Goal: Transaction & Acquisition: Purchase product/service

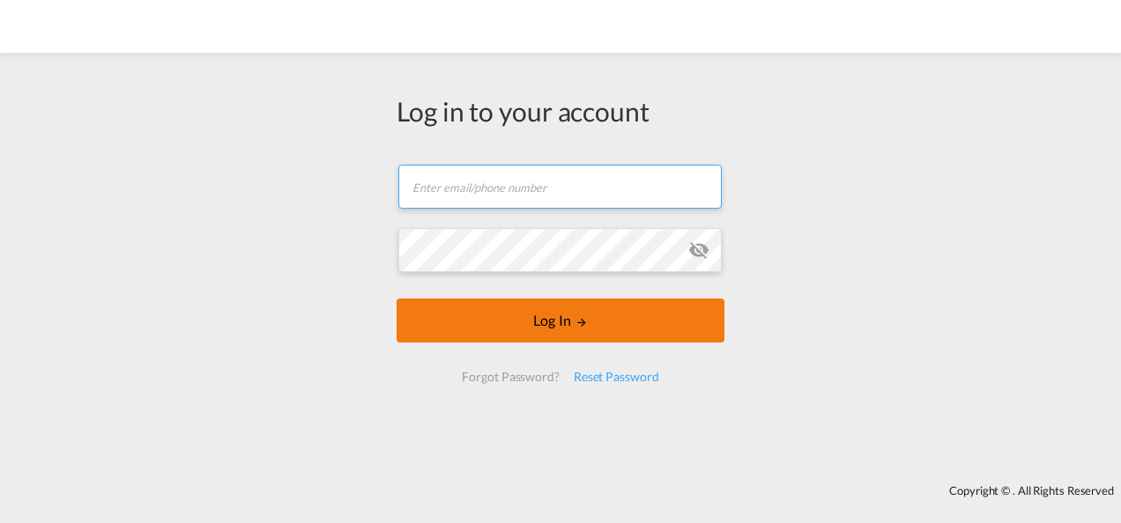
type input "[PERSON_NAME][EMAIL_ADDRESS][PERSON_NAME][DOMAIN_NAME]"
click at [539, 305] on button "Log In" at bounding box center [561, 321] width 328 height 44
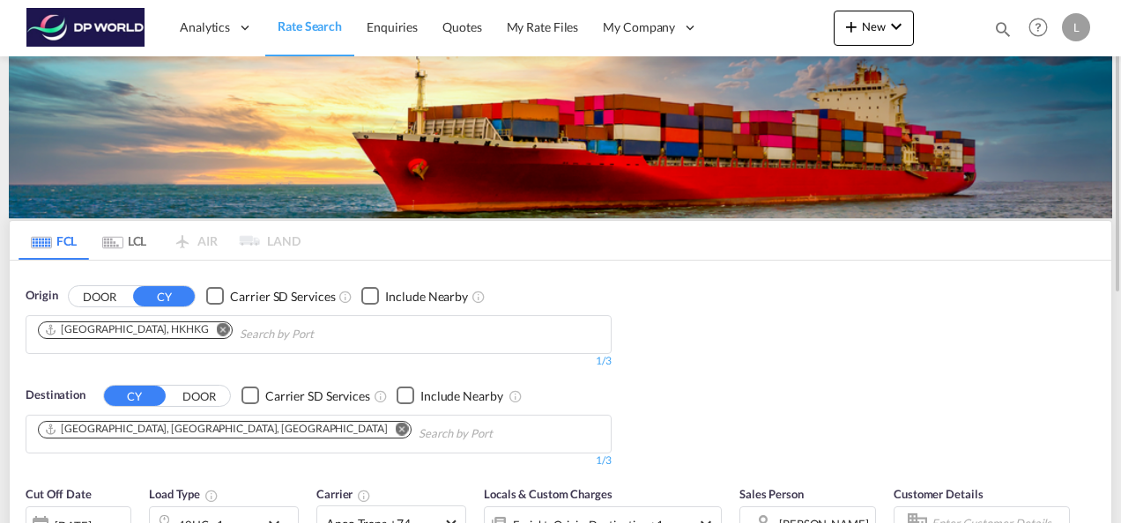
click at [217, 330] on md-icon "Remove" at bounding box center [223, 328] width 13 height 13
click at [396, 425] on md-icon "Remove" at bounding box center [402, 428] width 13 height 13
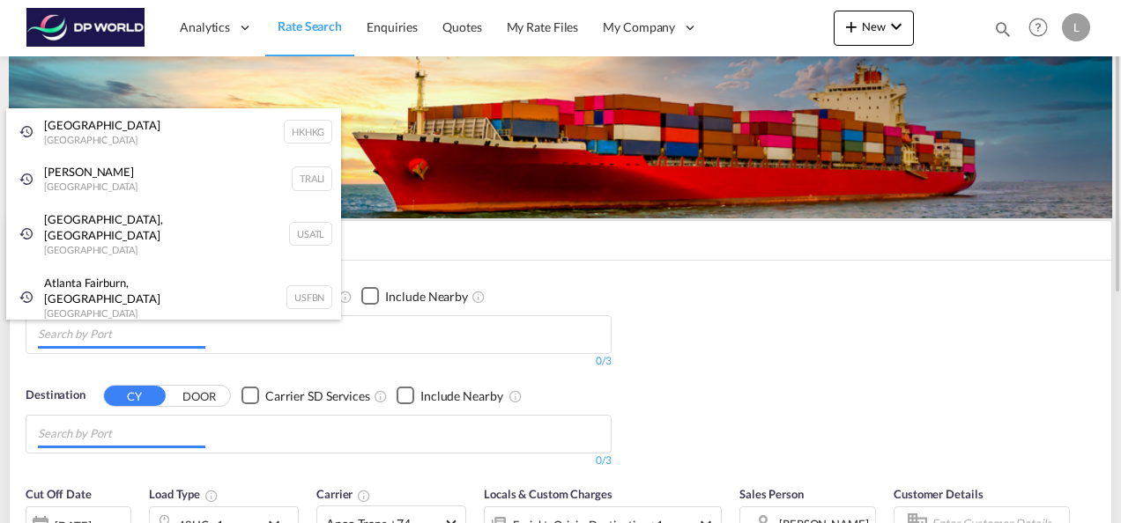
click at [132, 344] on body "Analytics Dashboard Rate Search Enquiries Quotes My Rate Files My Company" at bounding box center [560, 261] width 1121 height 523
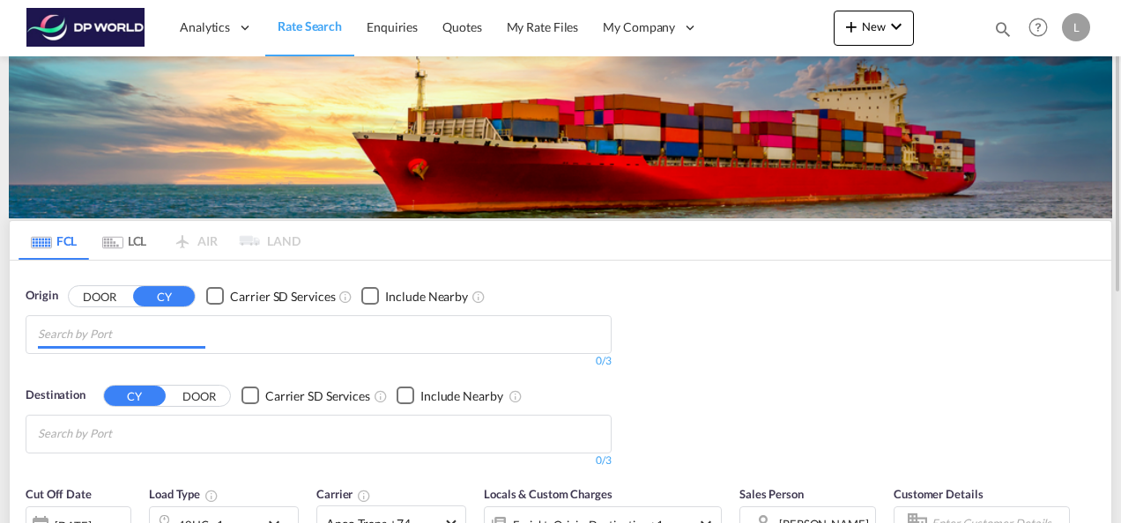
click at [804, 305] on div "Origin DOOR CY Carrier SD Services Include Nearby 0/3 0/ Destination CY DOOR Ca…" at bounding box center [560, 369] width 1101 height 217
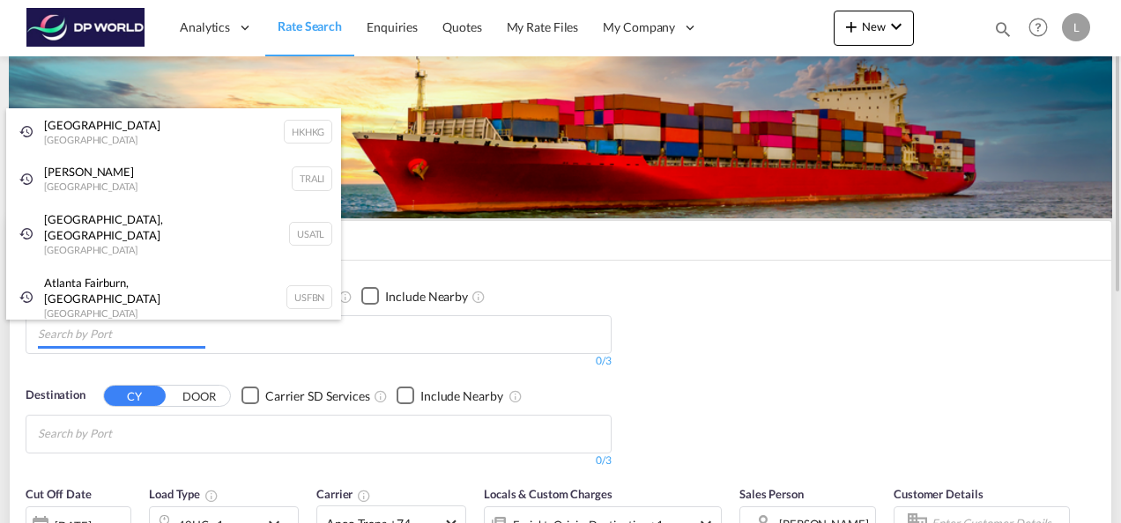
click at [130, 330] on body "Analytics Dashboard Rate Search Enquiries Quotes My Rate Files My Company" at bounding box center [560, 261] width 1121 height 523
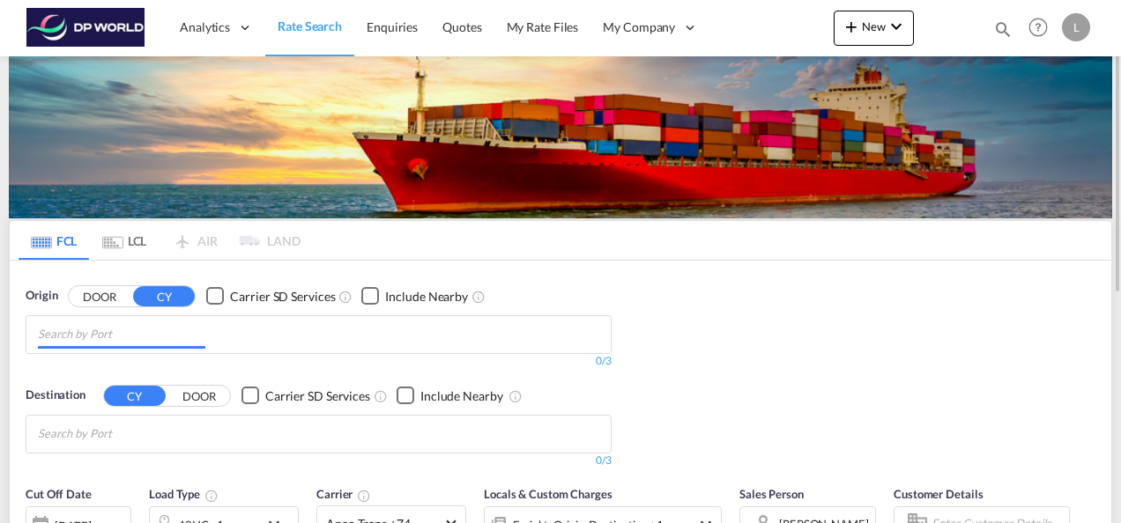
paste input "Shangha"
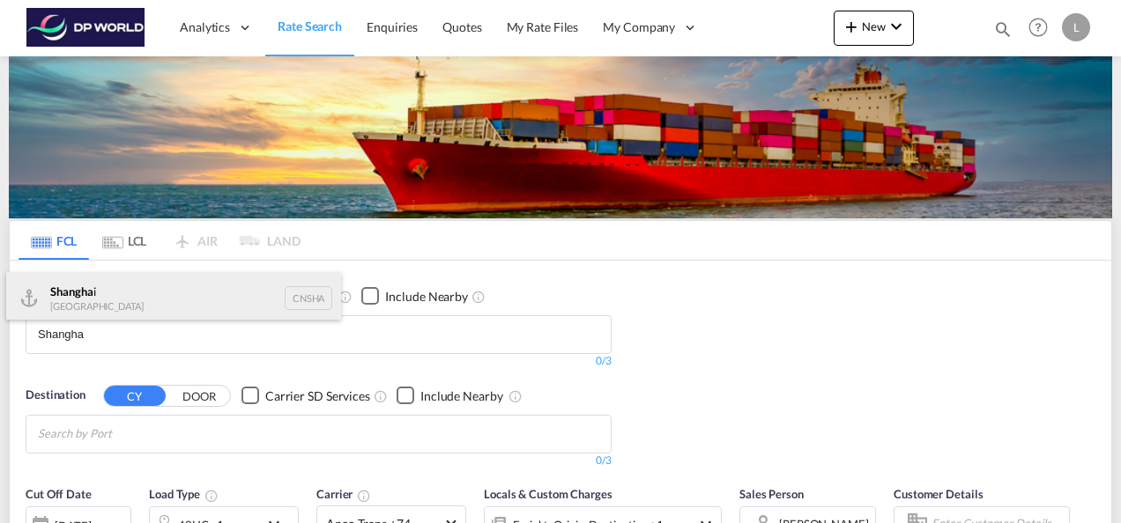
type input "Shangha"
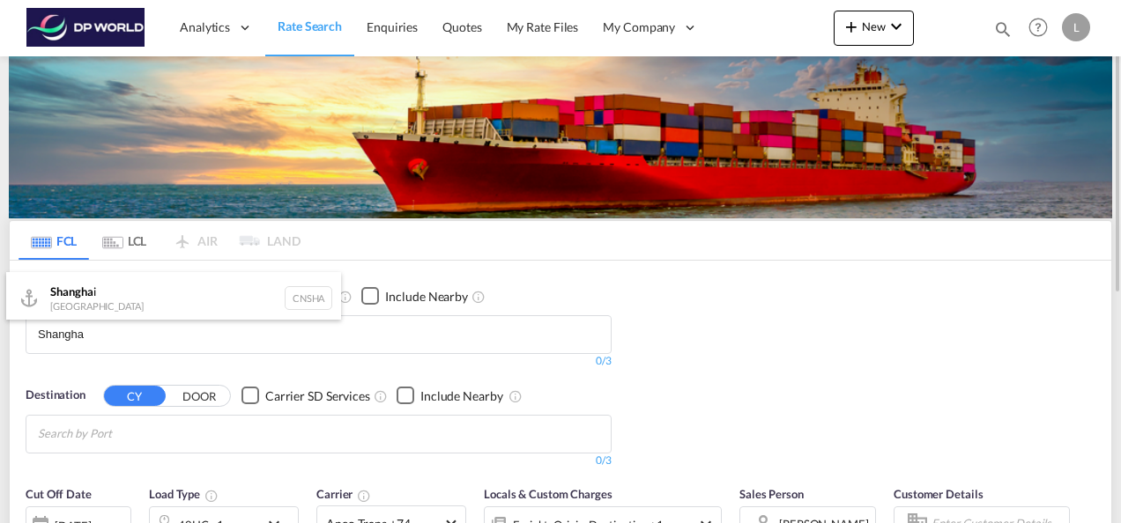
drag, startPoint x: 100, startPoint y: 298, endPoint x: 185, endPoint y: 285, distance: 85.5
click at [100, 298] on div "Shangha i [GEOGRAPHIC_DATA] CNSHA" at bounding box center [173, 298] width 335 height 53
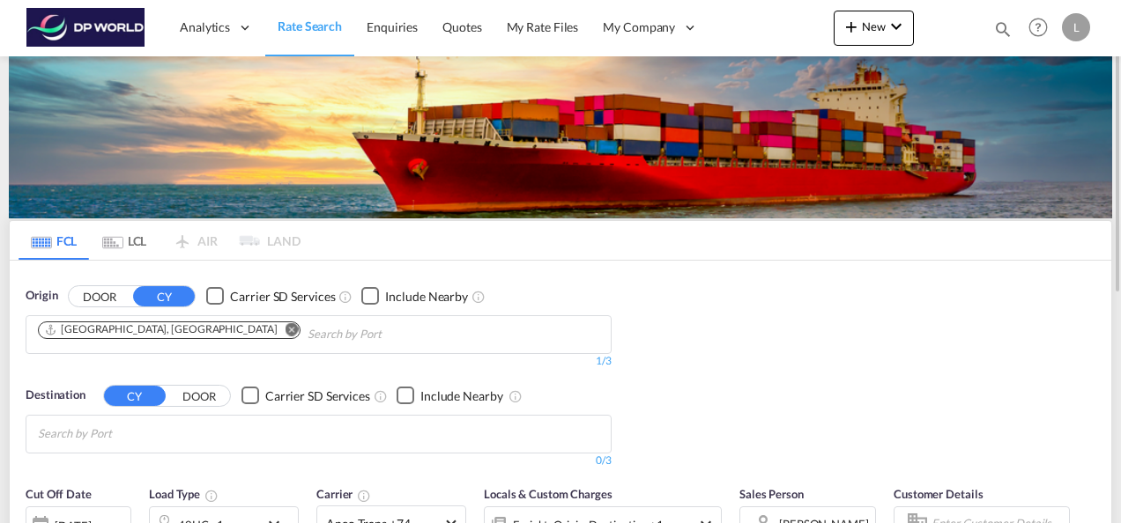
scroll to position [88, 0]
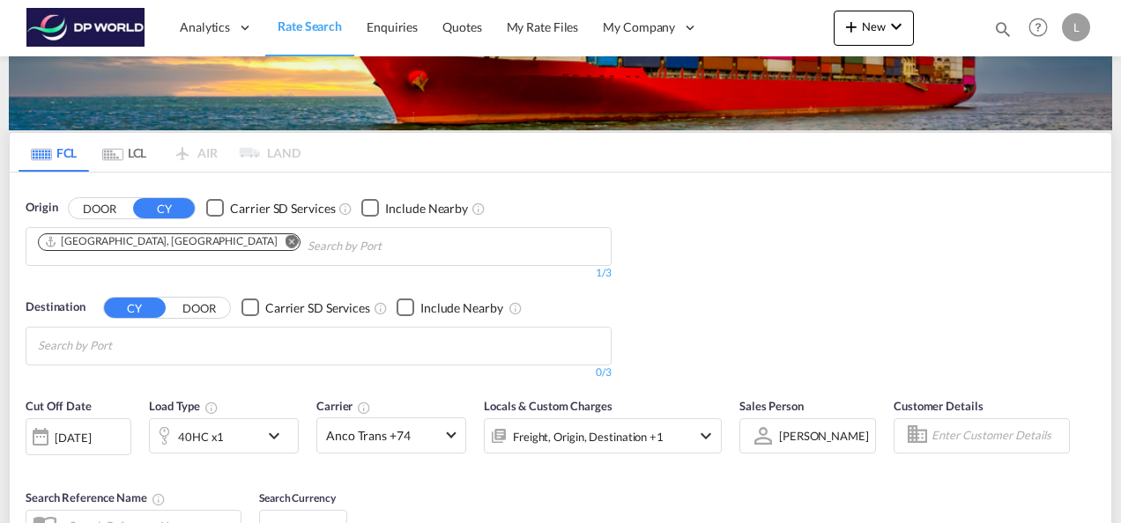
click at [182, 336] on body "Analytics Dashboard Rate Search Enquiries Quotes My Rate Files My Company" at bounding box center [560, 261] width 1121 height 523
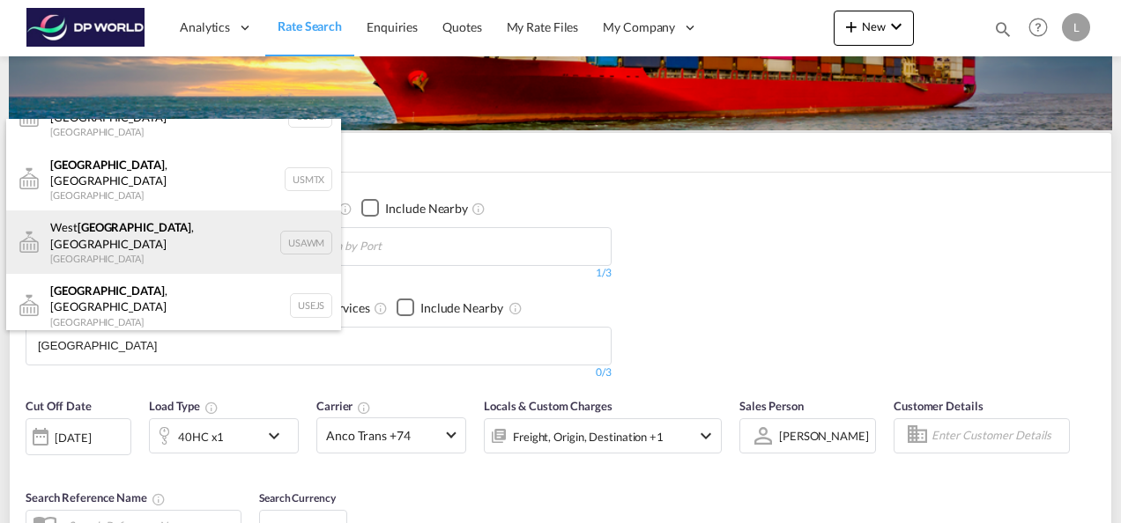
scroll to position [53, 0]
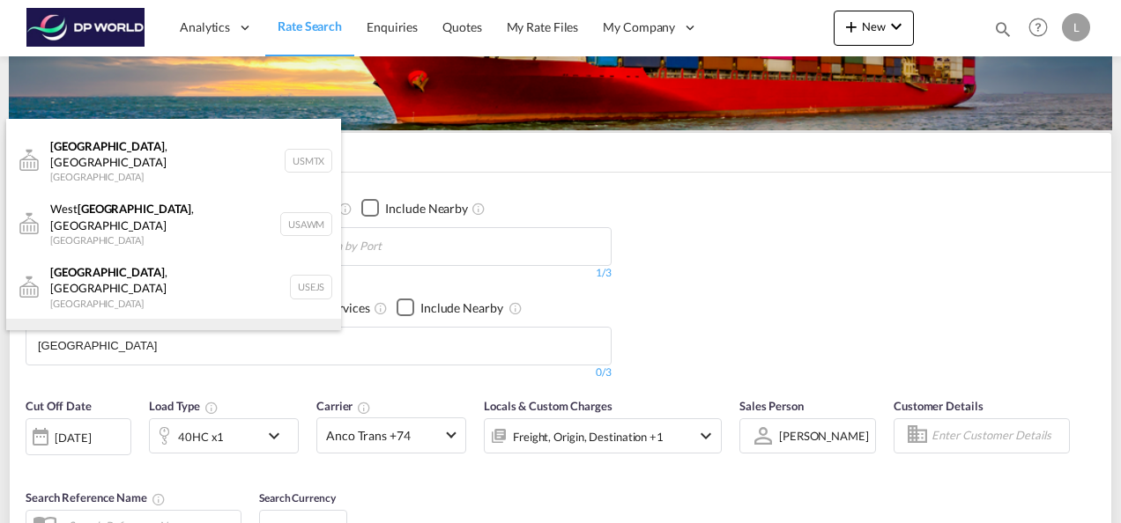
type input "[GEOGRAPHIC_DATA]"
click at [116, 319] on div "[GEOGRAPHIC_DATA] , [GEOGRAPHIC_DATA] [GEOGRAPHIC_DATA] USMEM" at bounding box center [173, 350] width 335 height 63
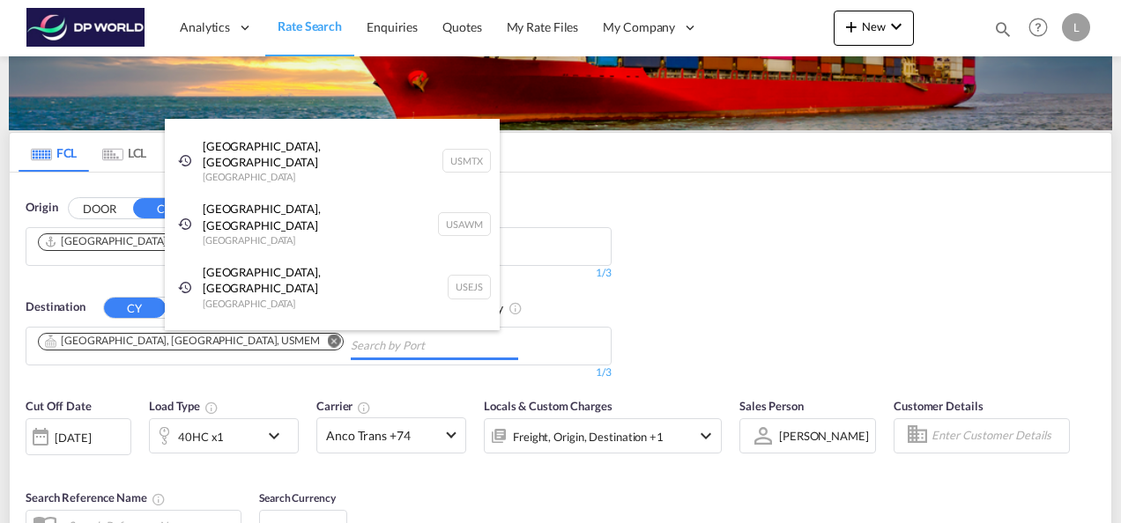
scroll to position [26, 0]
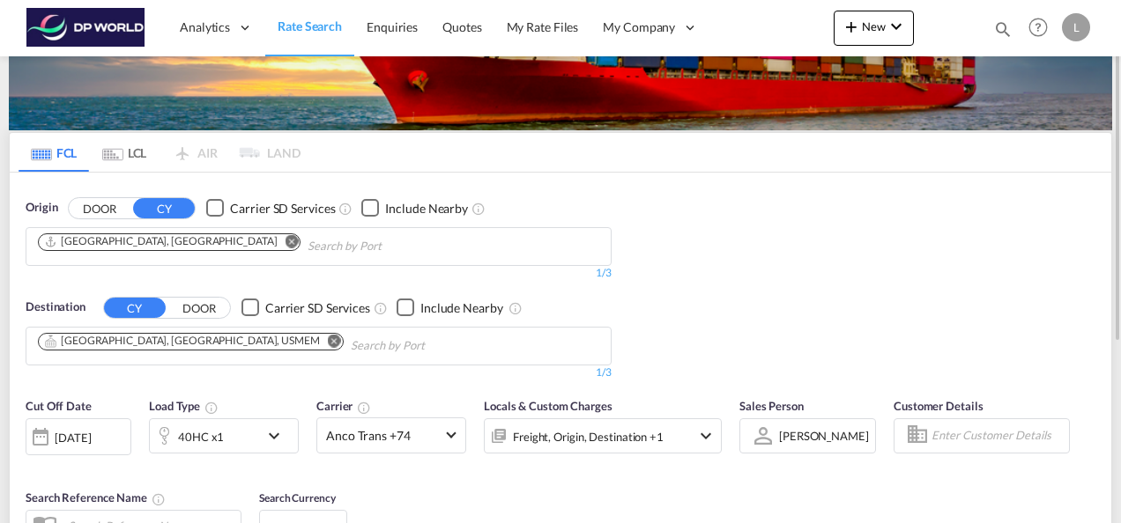
click at [786, 313] on div "Origin DOOR CY Carrier SD Services Include Nearby [GEOGRAPHIC_DATA], [GEOGRAPHI…" at bounding box center [560, 281] width 1101 height 217
click at [250, 444] on div "40HC x1" at bounding box center [204, 436] width 109 height 35
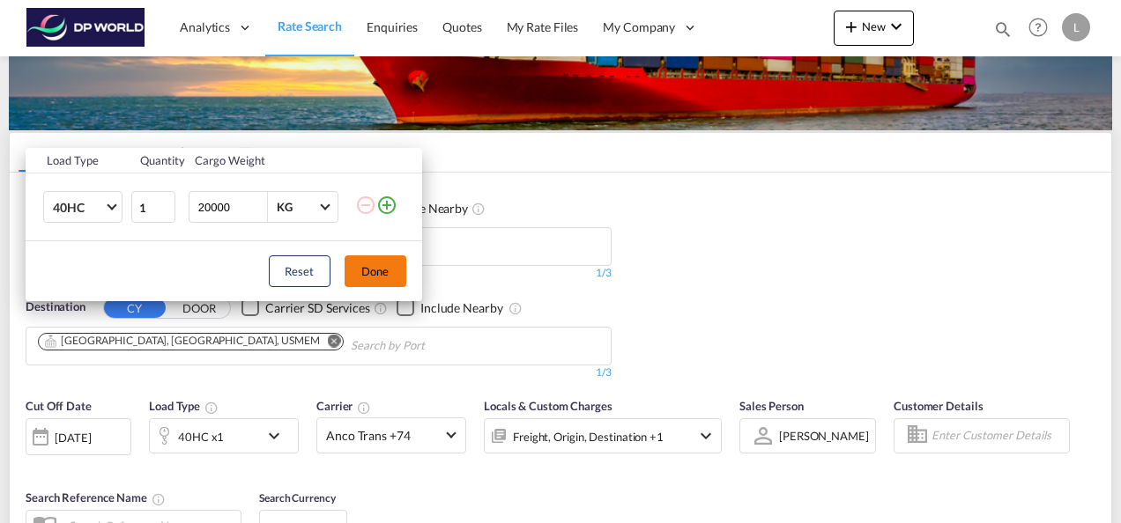
click at [360, 271] on button "Done" at bounding box center [376, 272] width 62 height 32
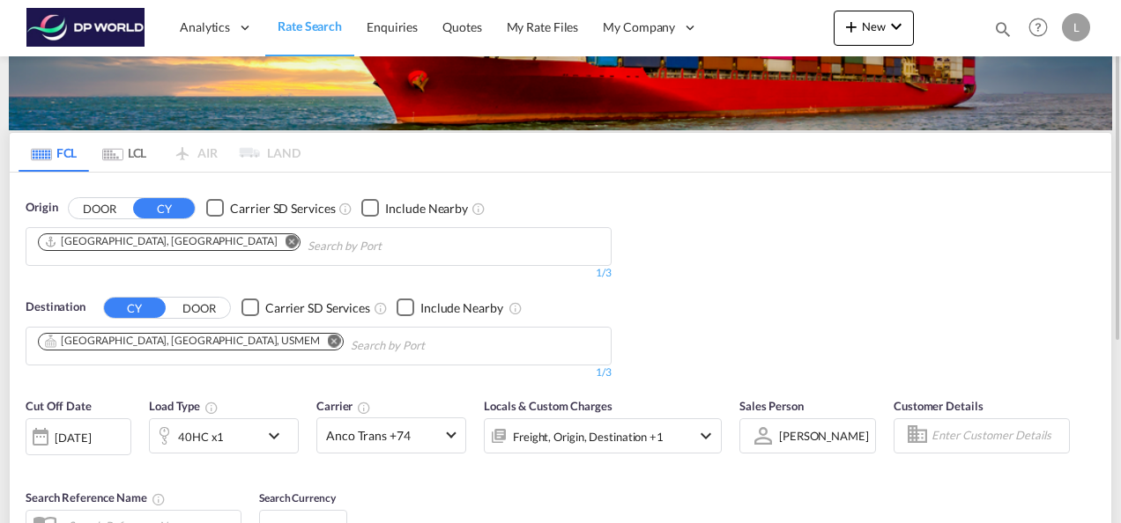
click at [789, 318] on div "Origin DOOR CY Carrier SD Services Include Nearby [GEOGRAPHIC_DATA], [GEOGRAPHI…" at bounding box center [560, 281] width 1101 height 217
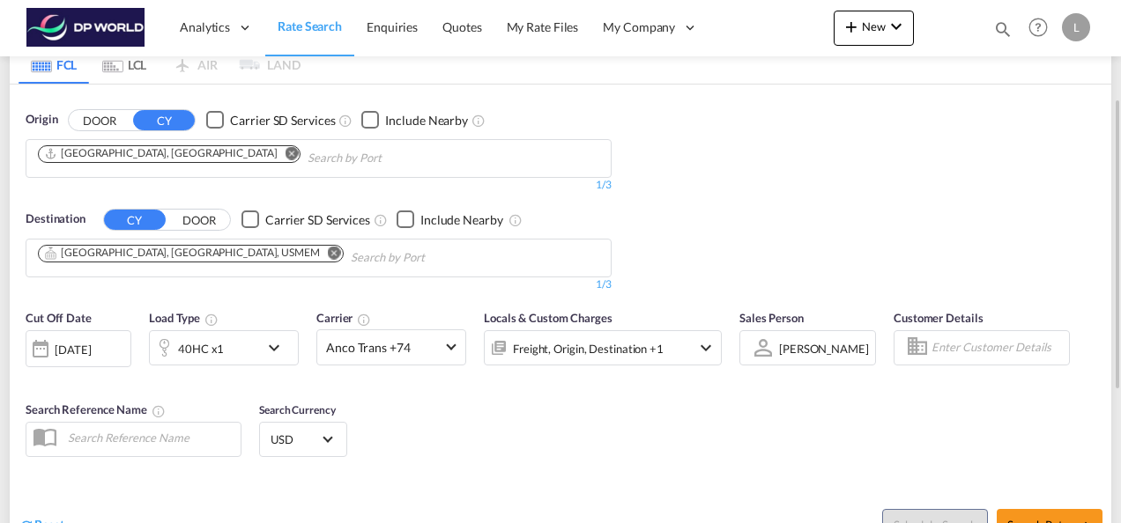
click at [791, 345] on div "[PERSON_NAME]" at bounding box center [824, 349] width 90 height 14
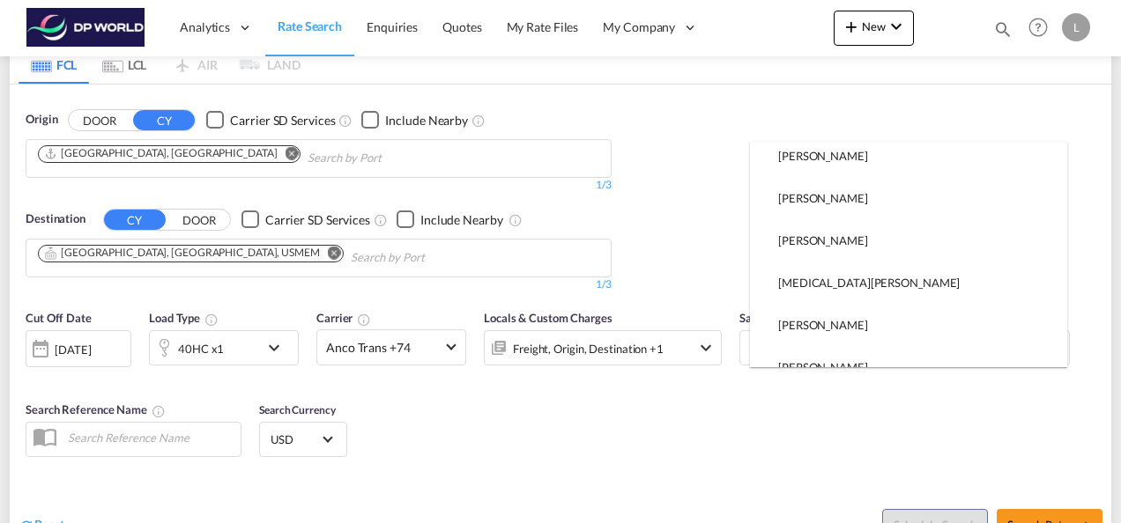
scroll to position [0, 0]
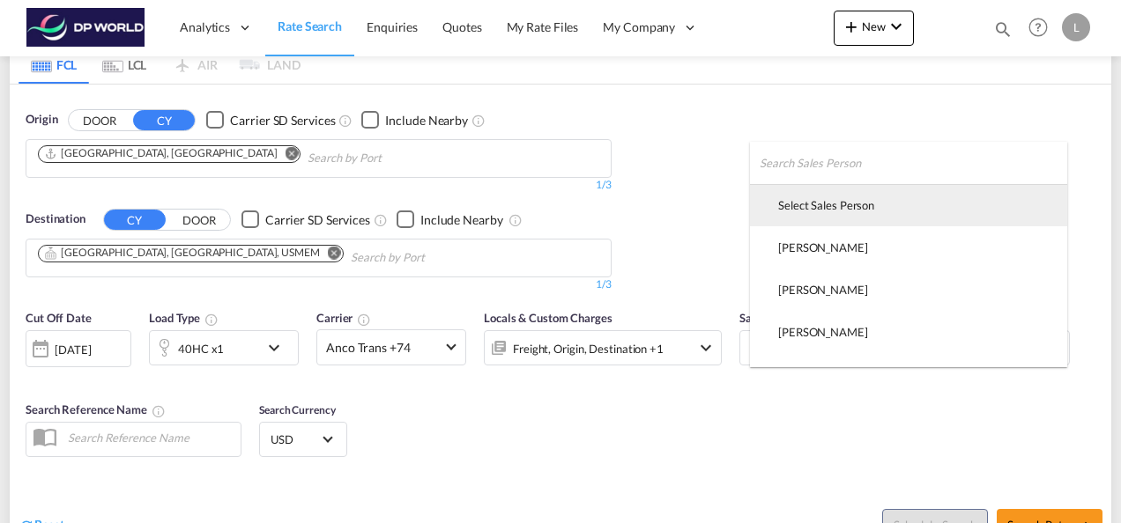
click at [825, 204] on div "Select Sales Person" at bounding box center [826, 205] width 96 height 16
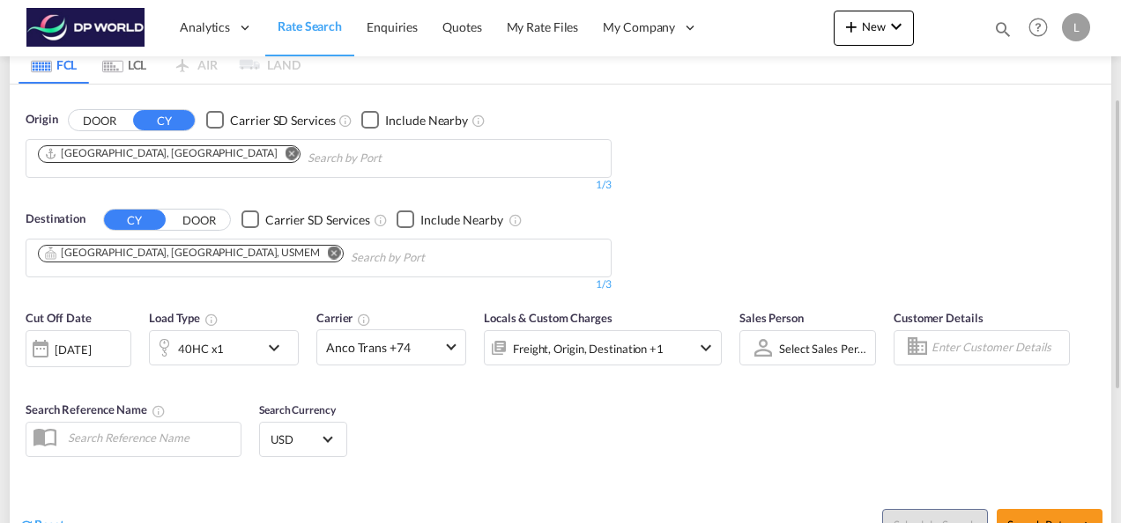
scroll to position [352, 0]
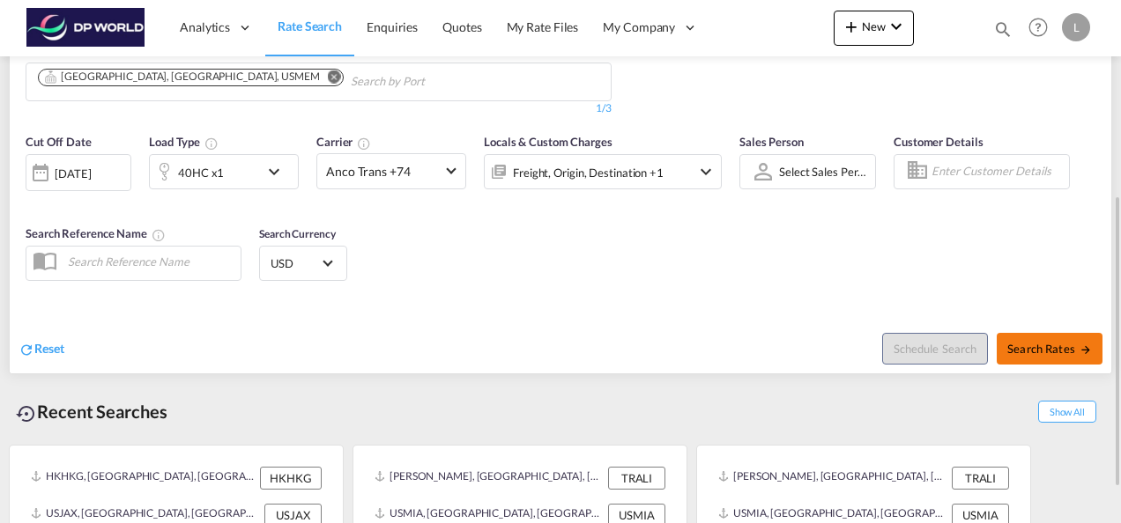
click at [1052, 347] on span "Search Rates" at bounding box center [1049, 349] width 85 height 14
type input "CNSHA to USMEM / [DATE]"
